Goal: Information Seeking & Learning: Learn about a topic

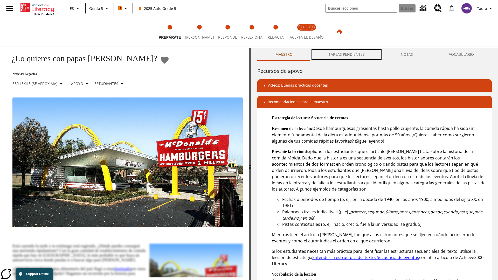
click at [347, 54] on button "TAREAS PENDIENTES" at bounding box center [346, 54] width 72 height 12
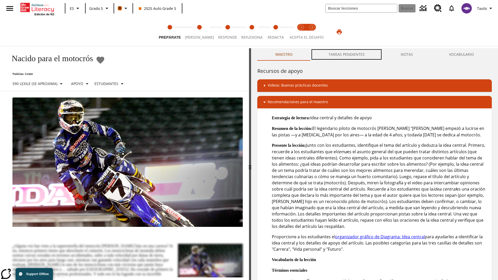
click at [347, 54] on button "TAREAS PENDIENTES" at bounding box center [346, 54] width 72 height 12
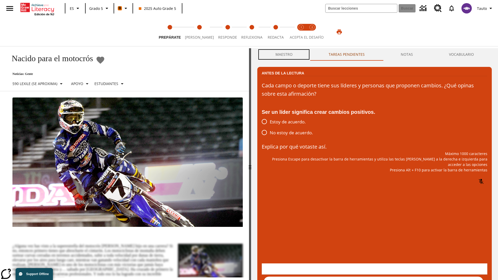
scroll to position [0, 0]
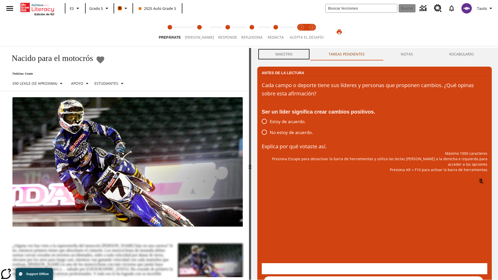
click at [284, 54] on button "Maestro" at bounding box center [283, 54] width 53 height 12
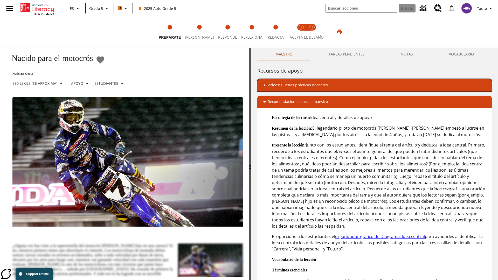
click at [374, 85] on div "Videos: Buenas prácticas docentes" at bounding box center [374, 85] width 226 height 6
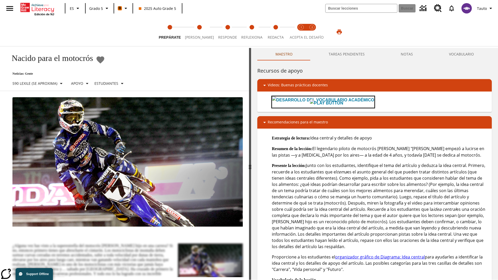
click at [311, 102] on img "Desarrollo del vocabulario académico" at bounding box center [326, 103] width 33 height 7
click at [196, 32] on span "Lee" at bounding box center [199, 35] width 29 height 9
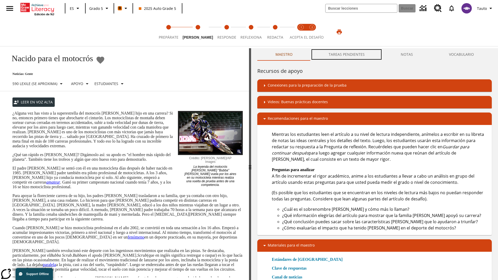
scroll to position [0, 0]
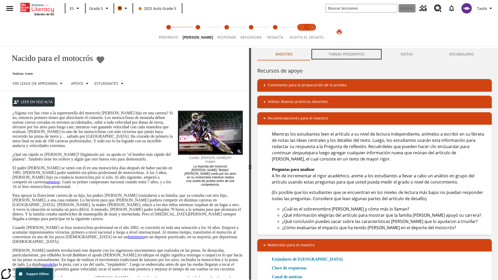
click at [347, 54] on button "TAREAS PENDIENTES" at bounding box center [346, 54] width 72 height 12
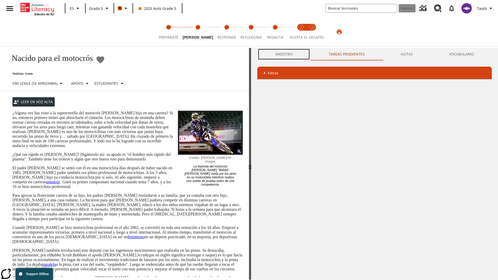
click at [284, 54] on button "Maestro" at bounding box center [283, 54] width 53 height 12
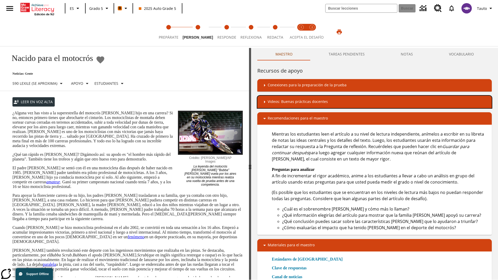
click at [374, 102] on div "Videos: Buenas prácticas docentes" at bounding box center [374, 102] width 226 height 6
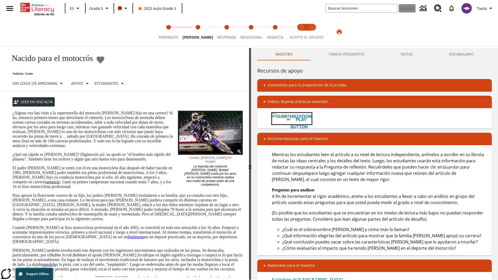
click at [287, 119] on img "Summarization" at bounding box center [299, 123] width 25 height 15
click at [301, 32] on span "Acepta el desafío lee step 1 of 2" at bounding box center [301, 35] width 7 height 9
